Goal: Task Accomplishment & Management: Use online tool/utility

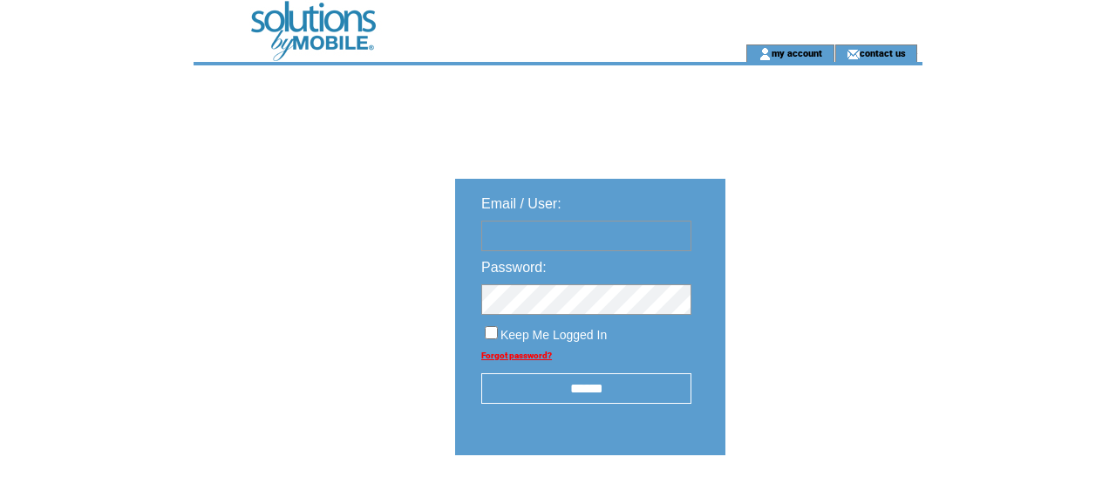
type input "**********"
click at [575, 392] on input "******" at bounding box center [586, 388] width 210 height 31
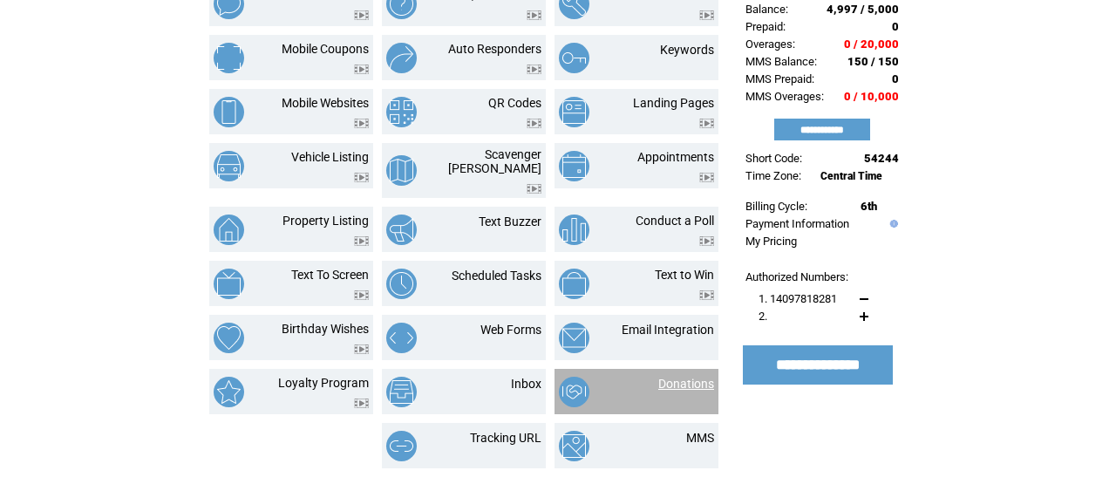
scroll to position [146, 0]
click at [691, 377] on link "Donations" at bounding box center [686, 384] width 56 height 14
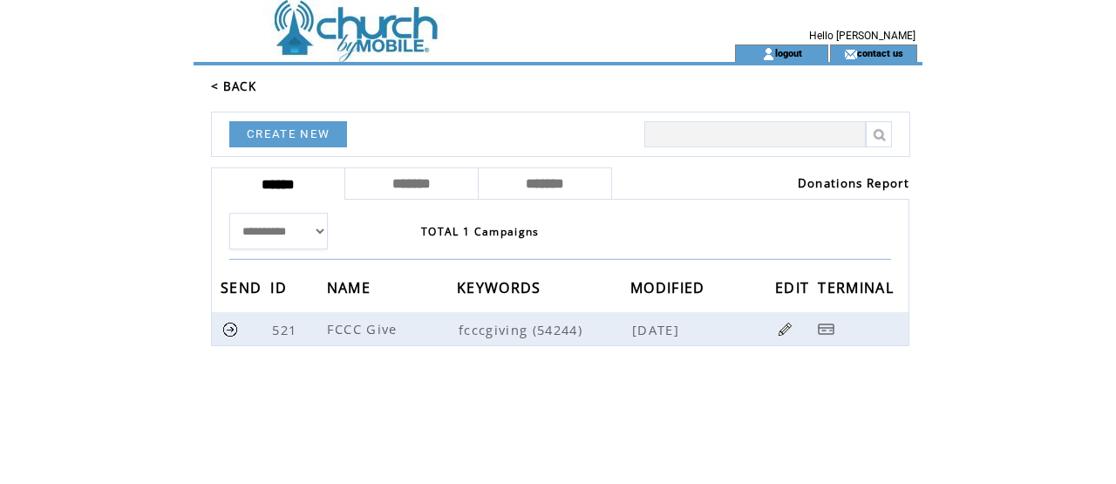
click at [370, 46] on td at bounding box center [433, 52] width 479 height 17
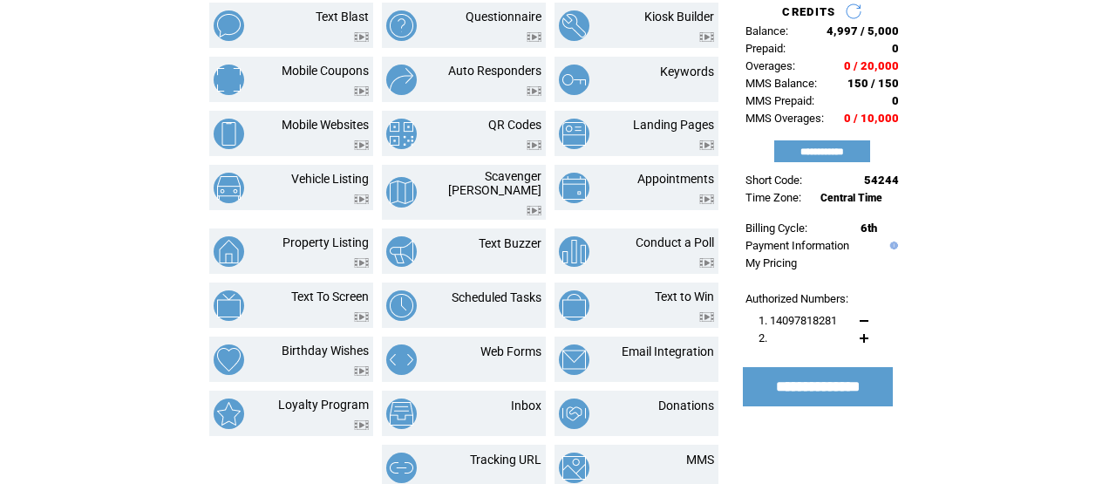
scroll to position [132, 0]
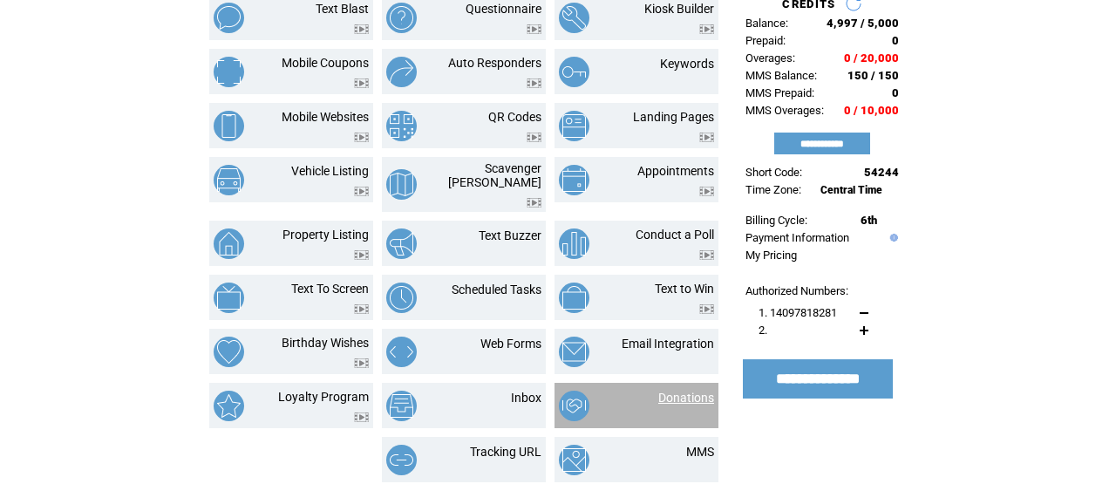
click at [692, 391] on link "Donations" at bounding box center [686, 398] width 56 height 14
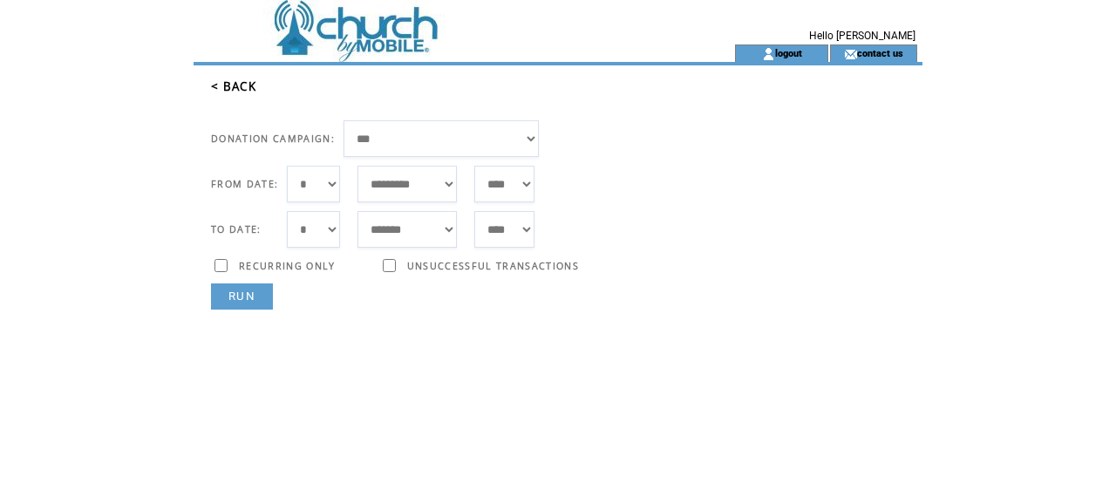
select select "*"
select select "***"
select select "*"
click at [241, 301] on link "RUN" at bounding box center [242, 296] width 62 height 26
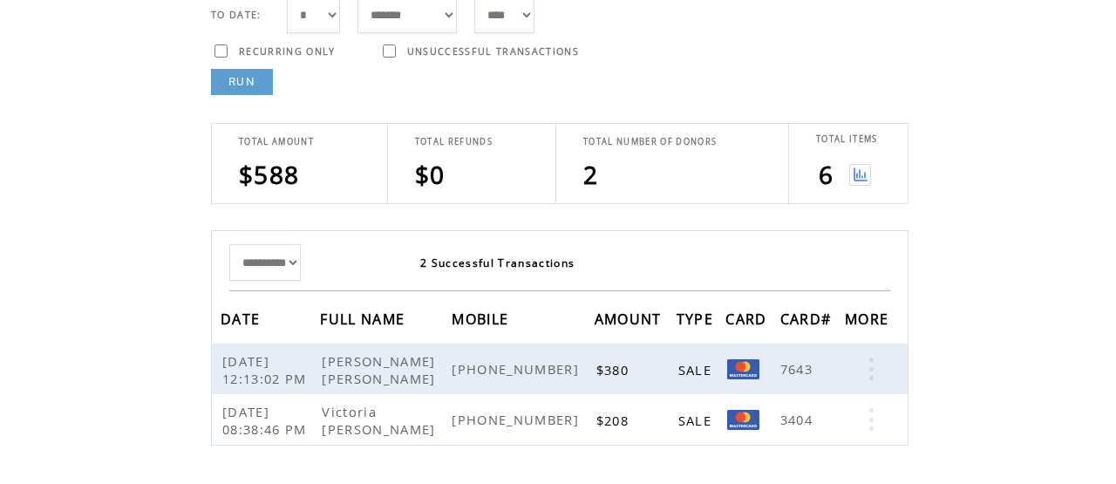
scroll to position [225, 0]
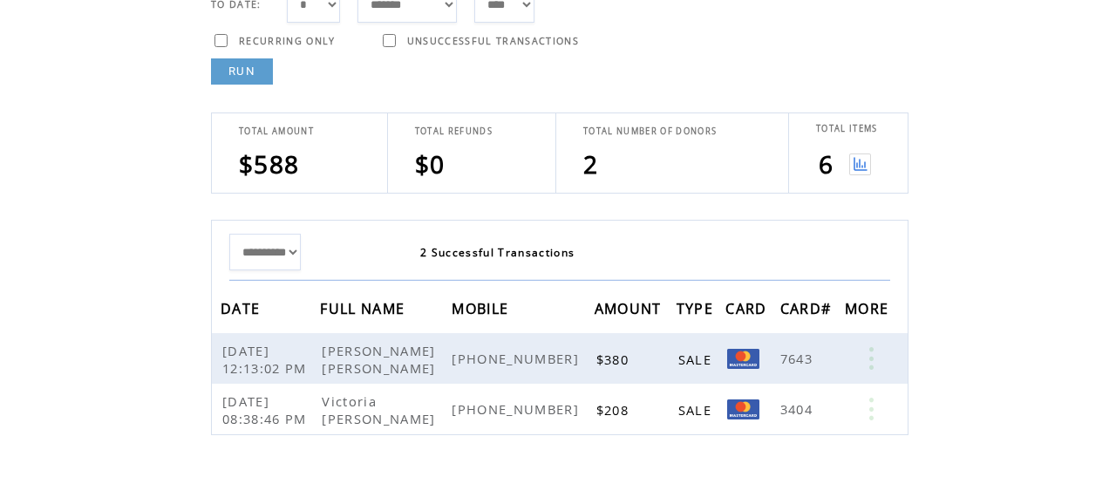
click at [862, 167] on img at bounding box center [860, 164] width 22 height 22
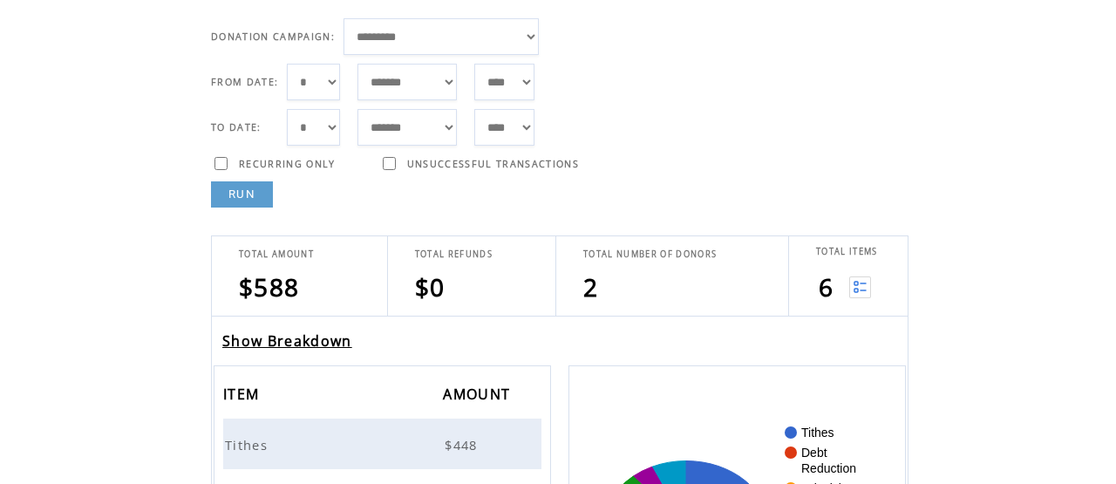
scroll to position [136, 0]
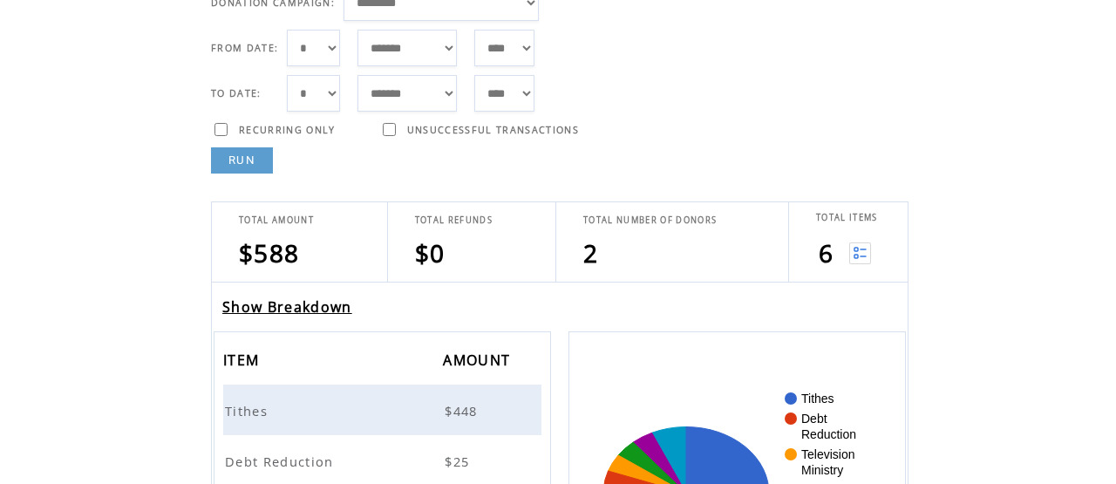
click at [316, 308] on link "Show Breakdown" at bounding box center [287, 306] width 130 height 19
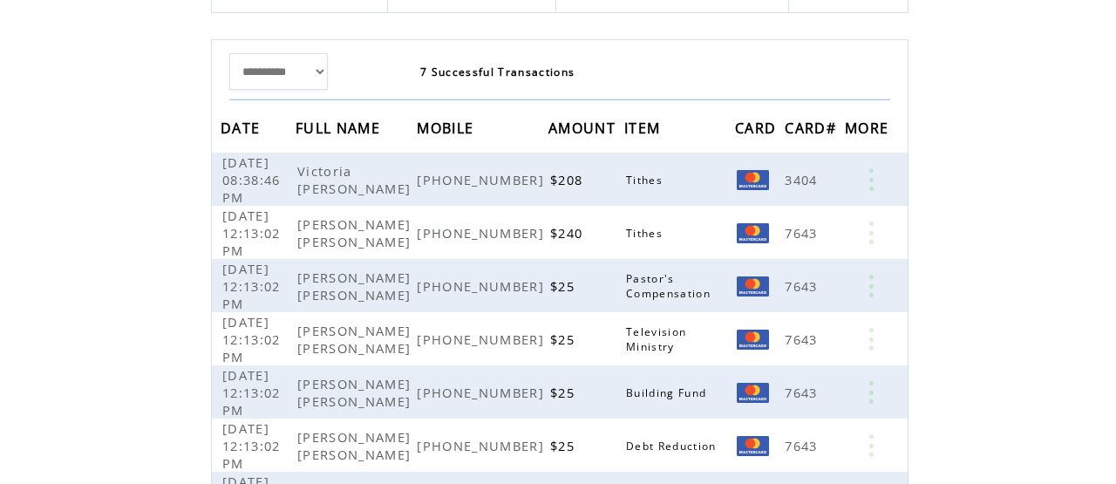
scroll to position [407, 0]
